Goal: Task Accomplishment & Management: Use online tool/utility

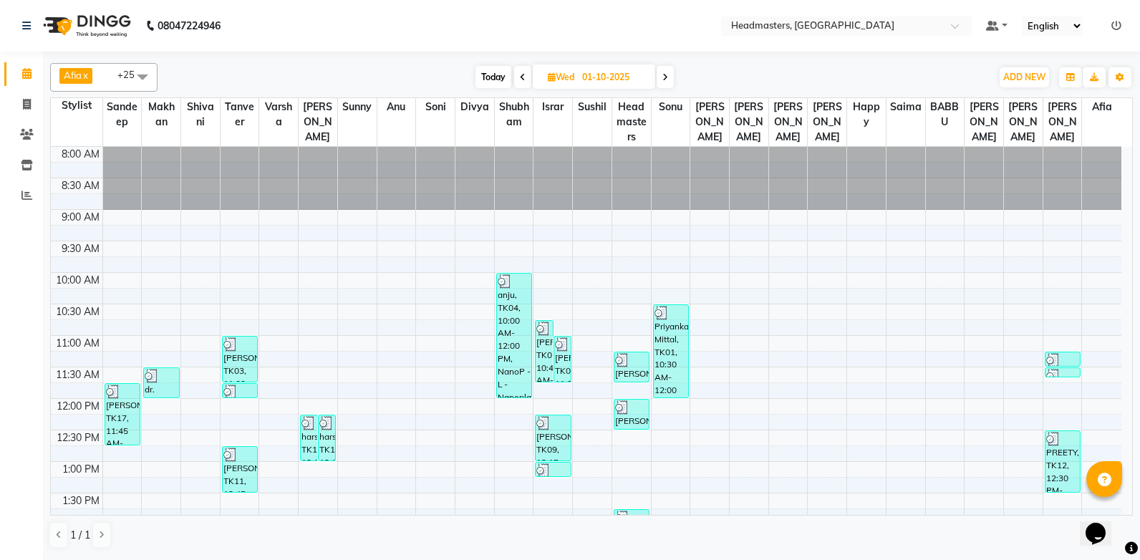
scroll to position [450, 0]
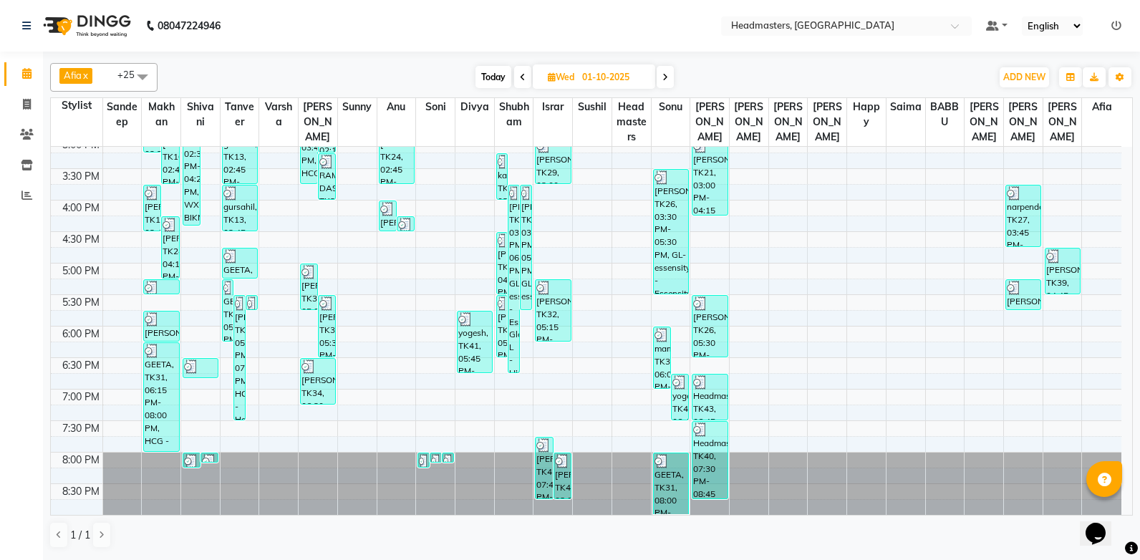
click at [670, 79] on span at bounding box center [665, 77] width 17 height 22
type input "02-10-2025"
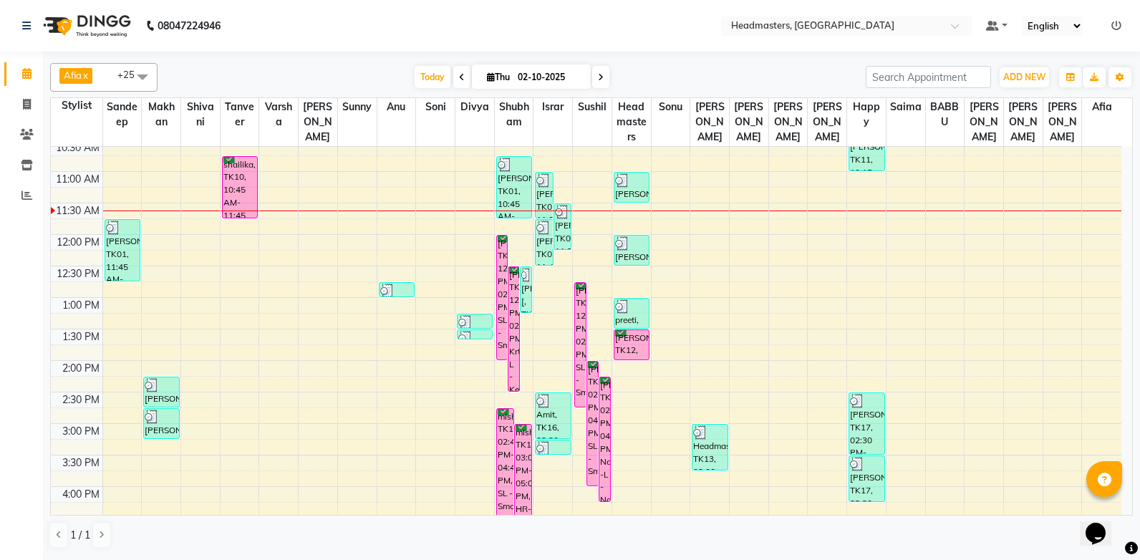
scroll to position [92, 0]
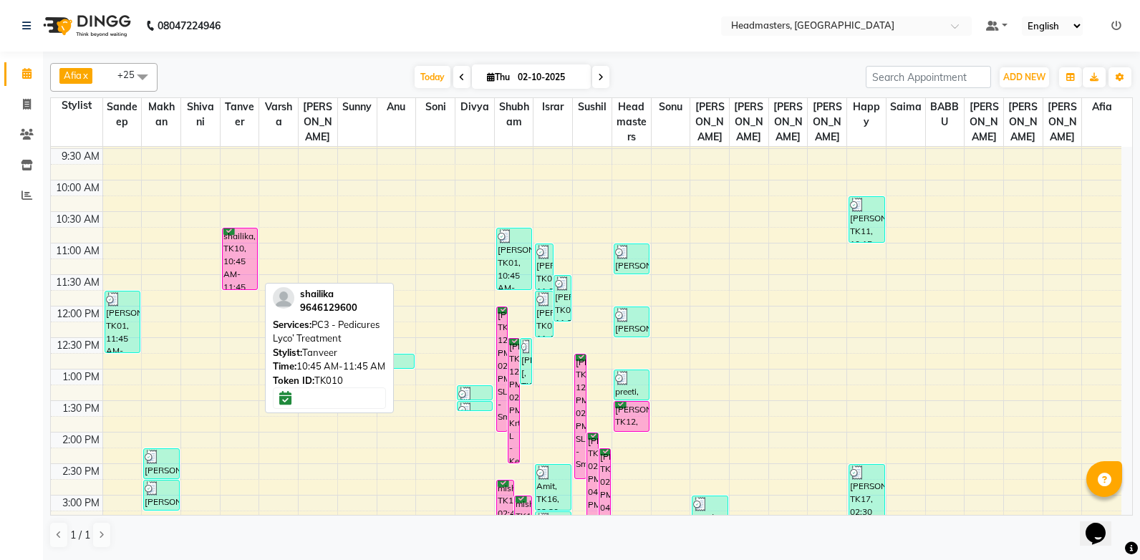
click at [228, 242] on div "shailika, TK10, 10:45 AM-11:45 AM, PC3 - Pedicures Lyco’ Treatment" at bounding box center [240, 258] width 34 height 61
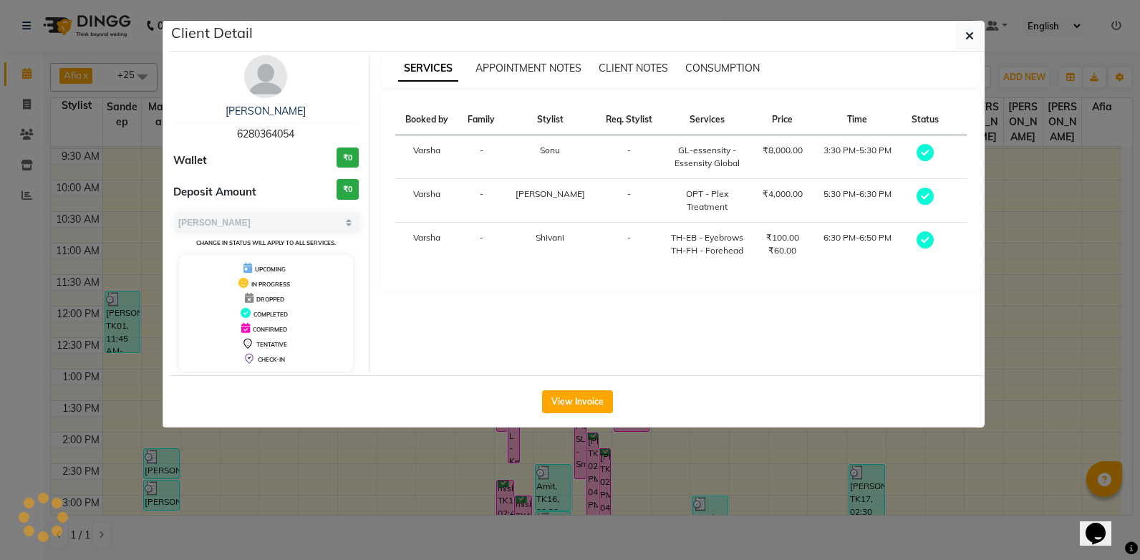
select select "6"
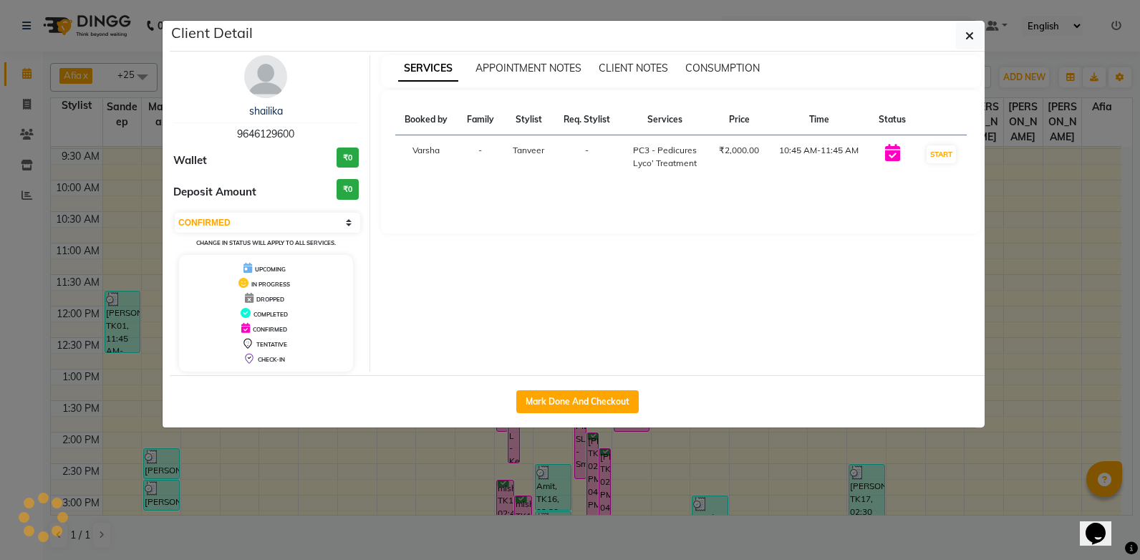
click at [894, 154] on icon at bounding box center [892, 152] width 15 height 17
click at [974, 37] on button "button" at bounding box center [969, 35] width 27 height 27
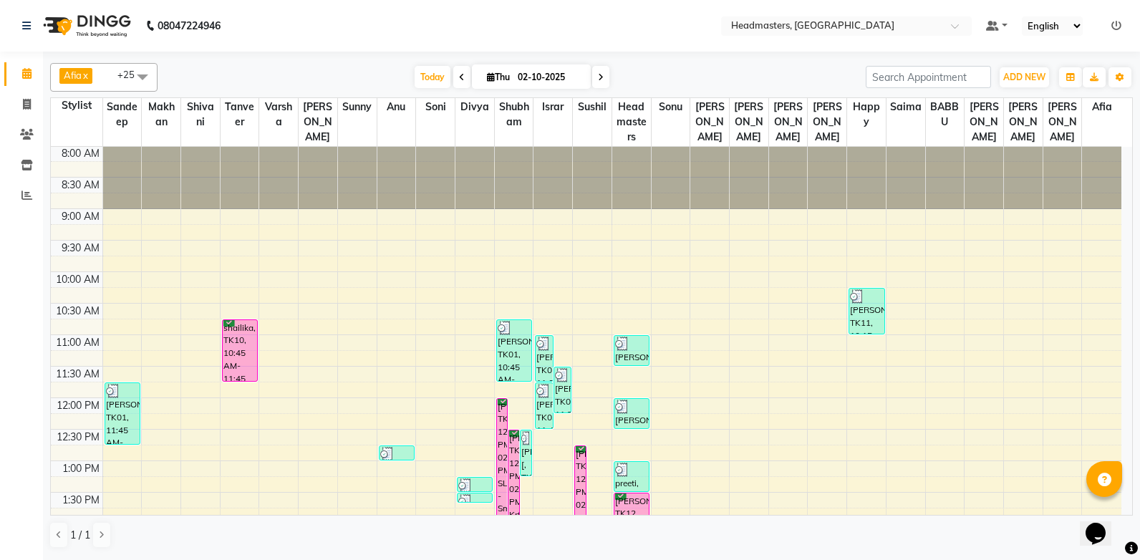
scroll to position [0, 0]
click at [1056, 117] on span "[PERSON_NAME]" at bounding box center [1062, 122] width 39 height 48
click at [1065, 109] on span "[PERSON_NAME]" at bounding box center [1062, 122] width 39 height 48
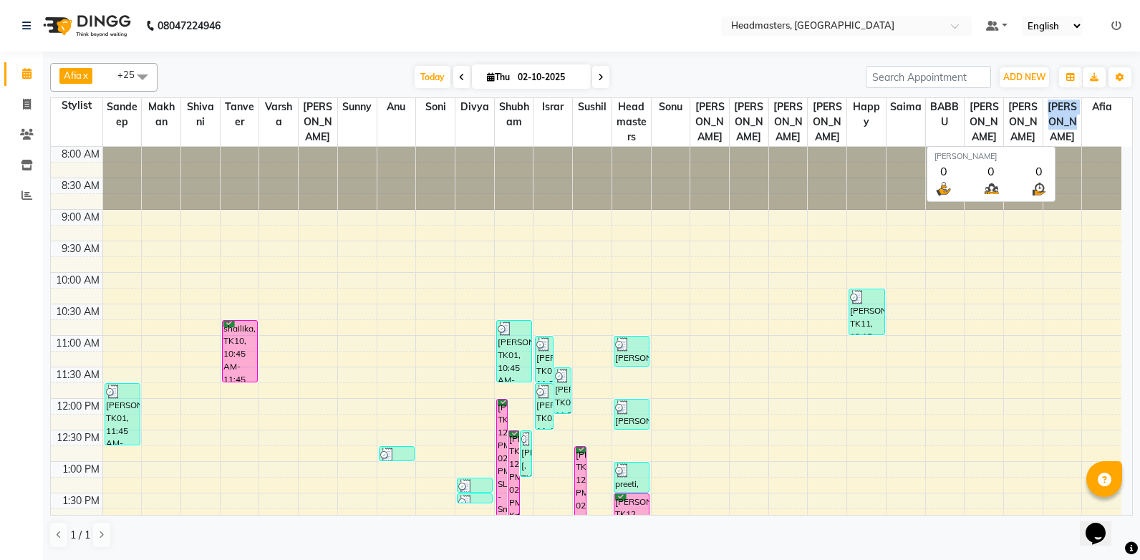
click at [1065, 109] on span "[PERSON_NAME]" at bounding box center [1062, 122] width 39 height 48
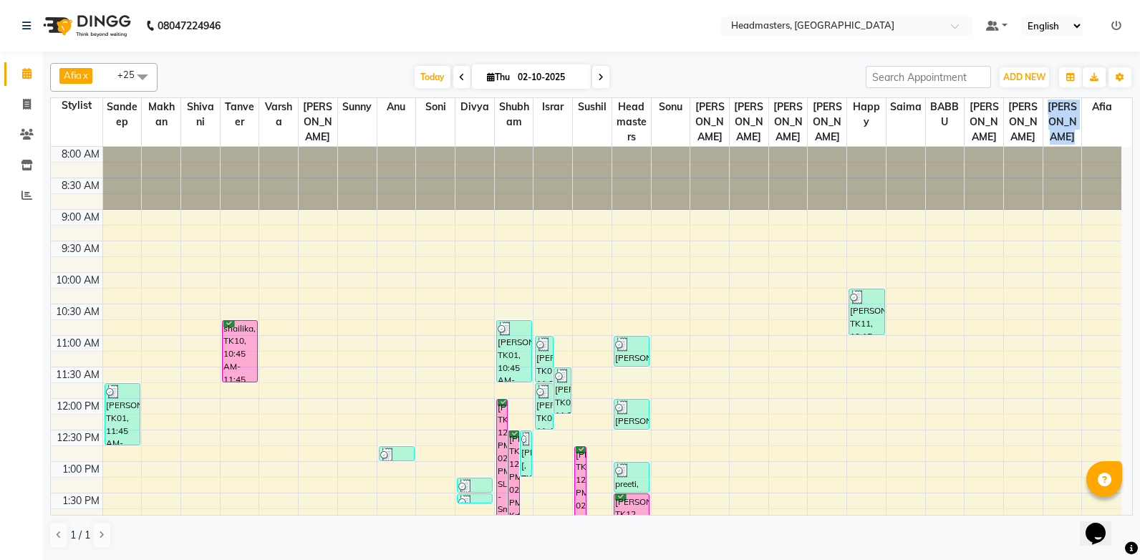
drag, startPoint x: 1065, startPoint y: 110, endPoint x: 1066, endPoint y: 138, distance: 28.7
click at [1066, 138] on span "[PERSON_NAME]" at bounding box center [1062, 122] width 39 height 48
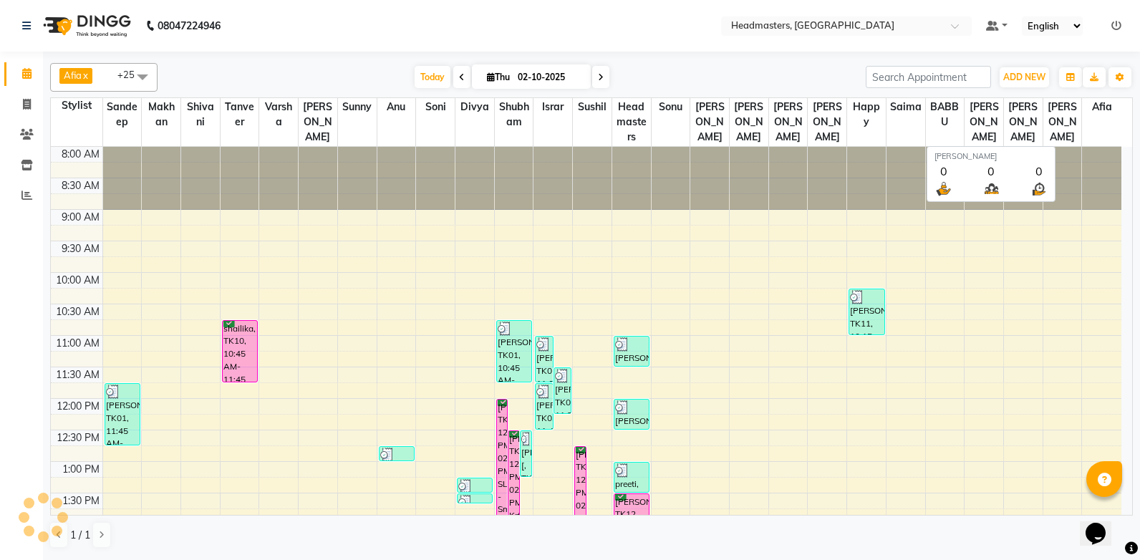
click at [1066, 138] on span "[PERSON_NAME]" at bounding box center [1062, 122] width 39 height 48
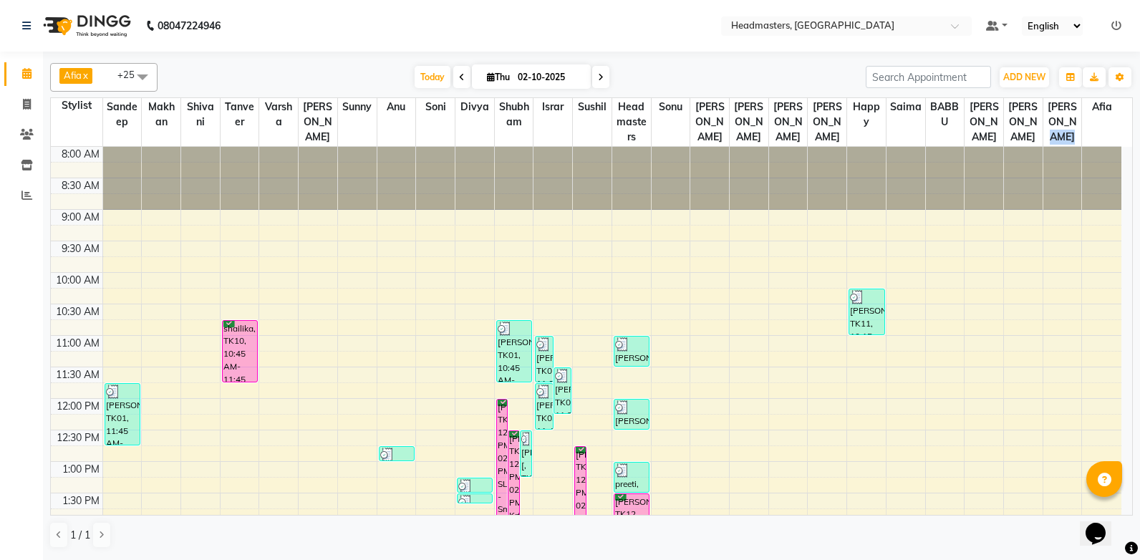
click at [1065, 216] on div "8:00 AM 8:30 AM 9:00 AM 9:30 AM 10:00 AM 10:30 AM 11:00 AM 11:30 AM 12:00 PM 12…" at bounding box center [586, 556] width 1071 height 818
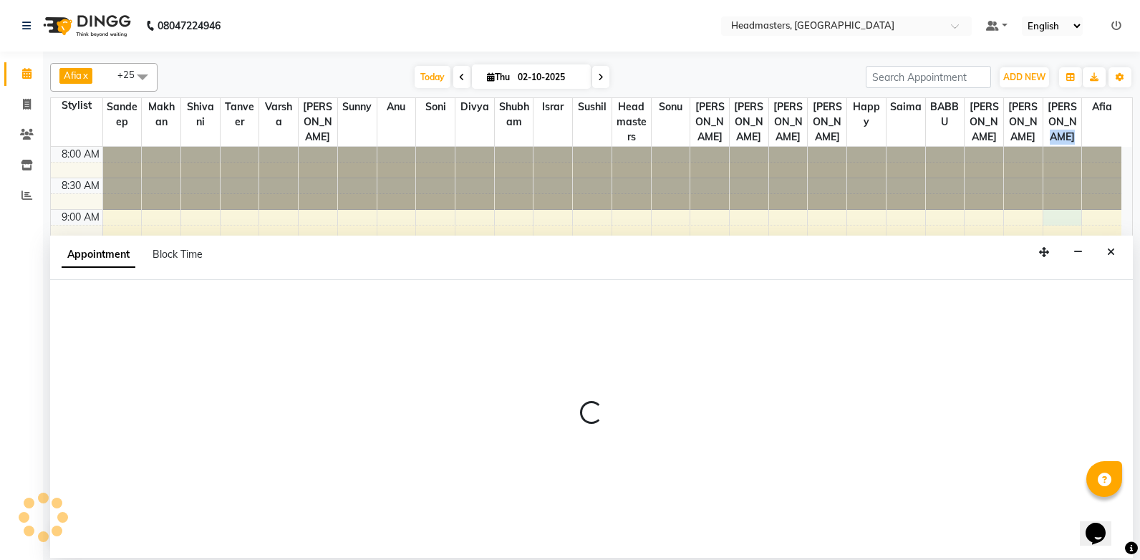
select select "69685"
select select "tentative"
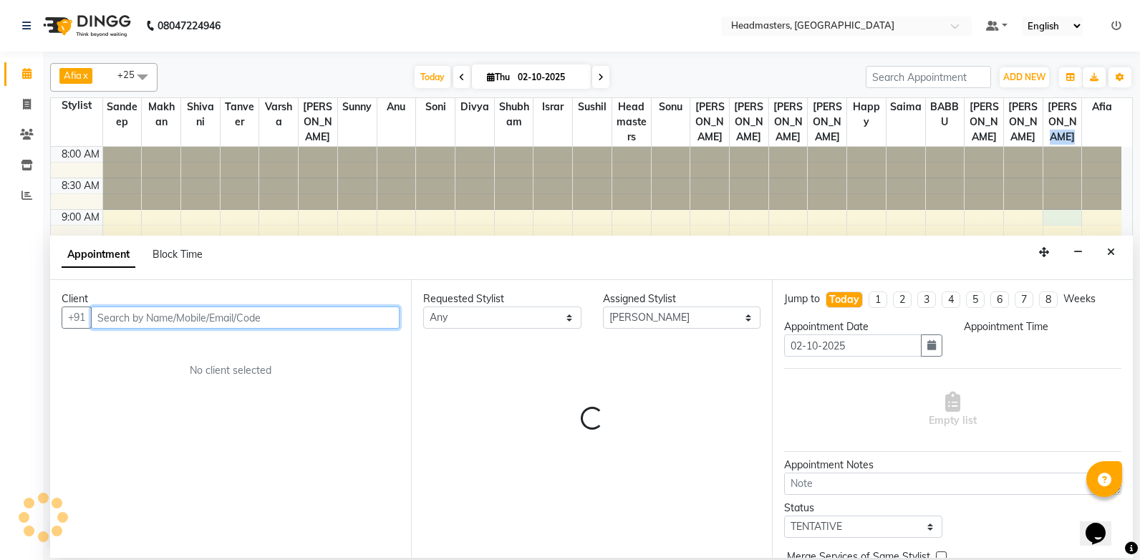
select select "540"
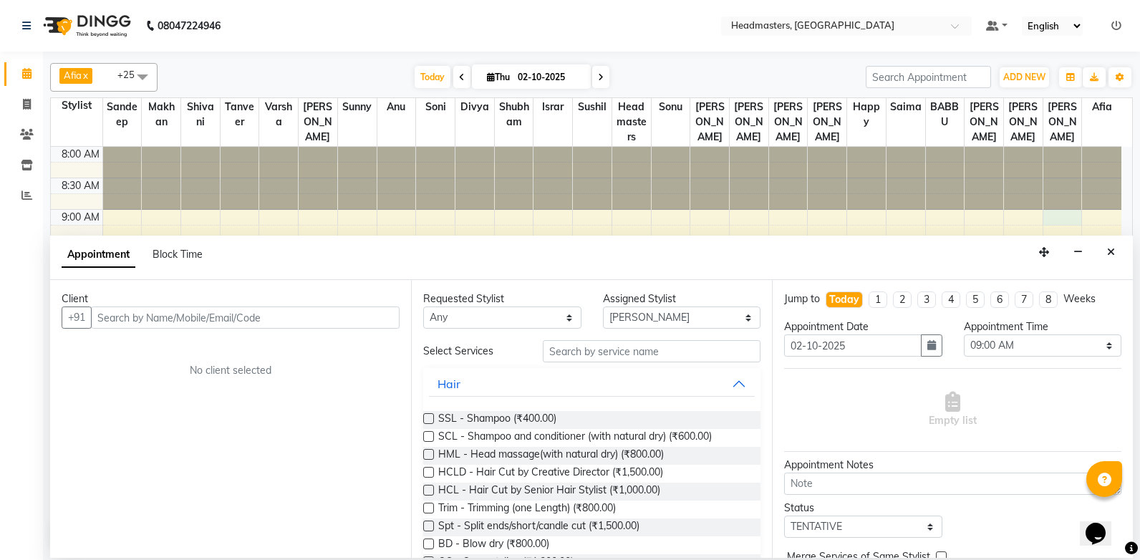
drag, startPoint x: 1115, startPoint y: 247, endPoint x: 1108, endPoint y: 251, distance: 8.4
click at [1114, 246] on button "Close" at bounding box center [1111, 252] width 21 height 22
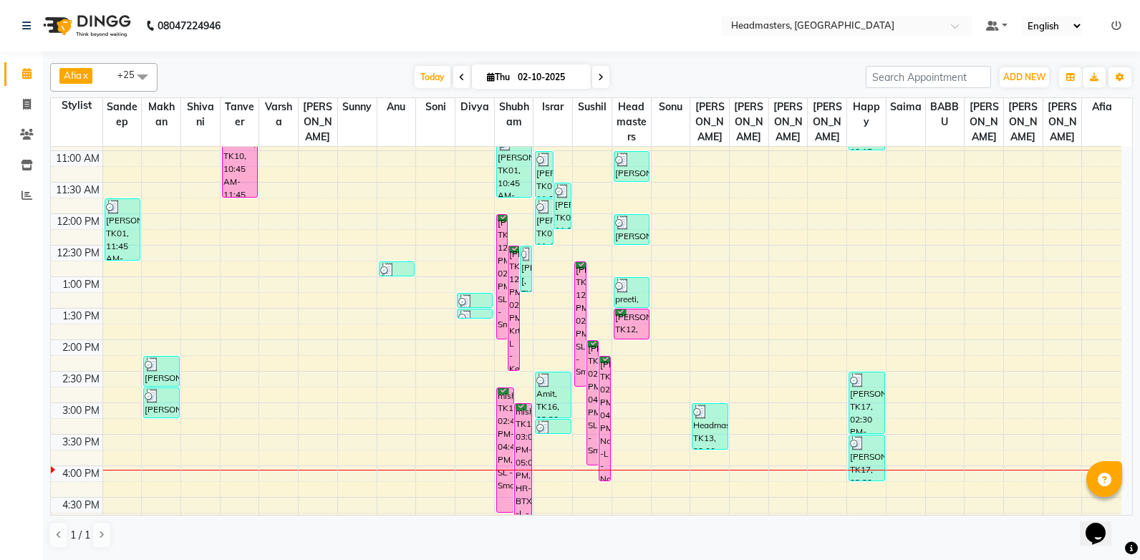
scroll to position [215, 0]
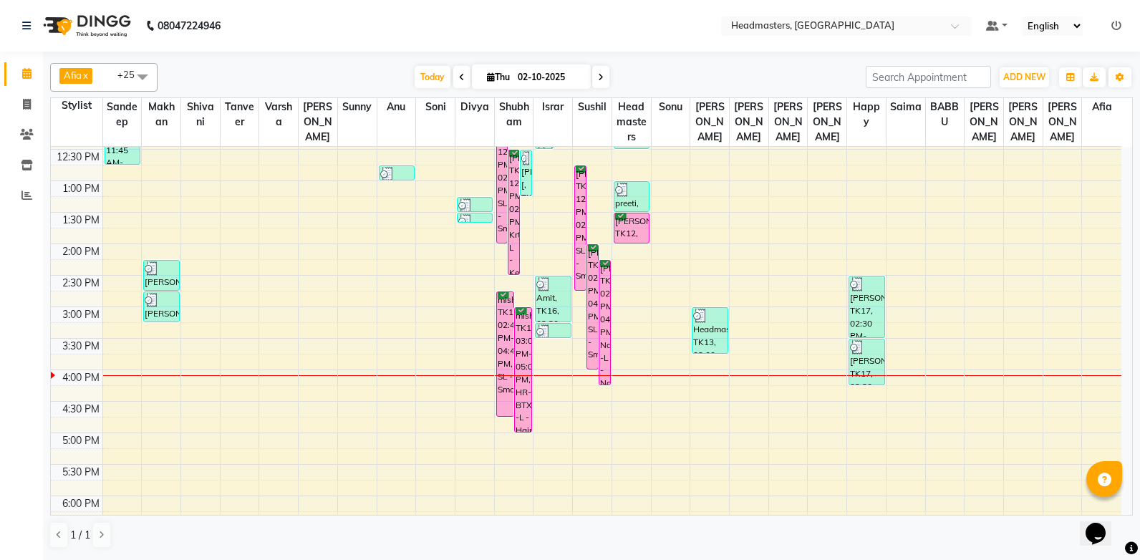
scroll to position [286, 0]
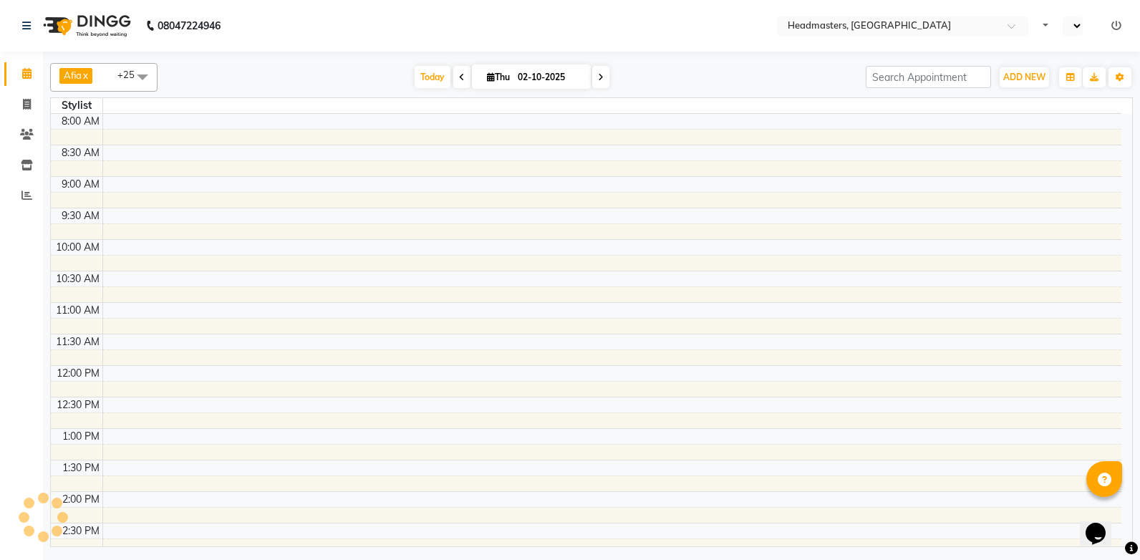
select select "en"
